Goal: Task Accomplishment & Management: Use online tool/utility

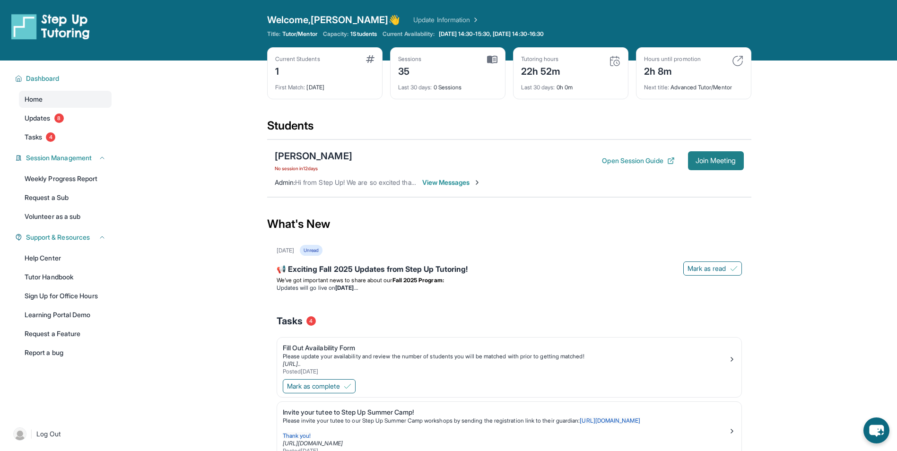
click at [698, 160] on span "Join Meeting" at bounding box center [716, 161] width 41 height 6
